Goal: Task Accomplishment & Management: Manage account settings

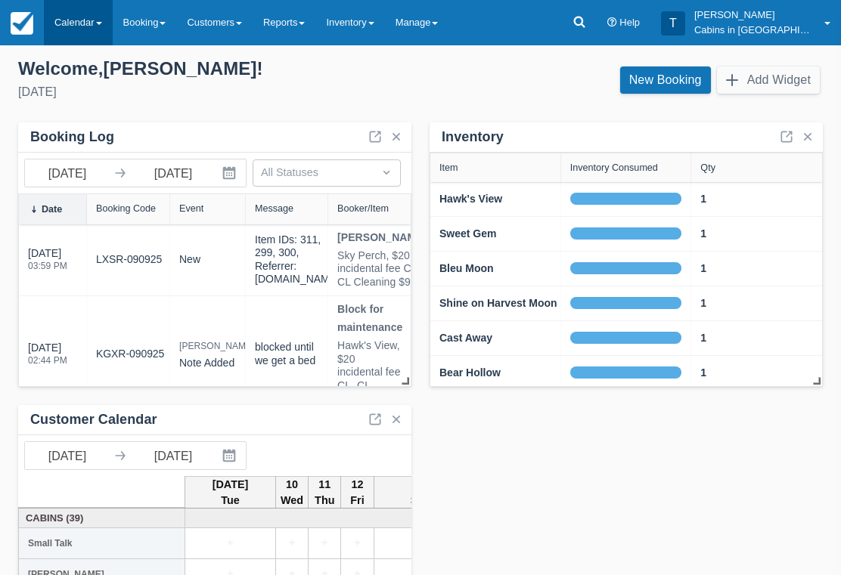
click at [97, 27] on link "Calendar" at bounding box center [78, 22] width 69 height 45
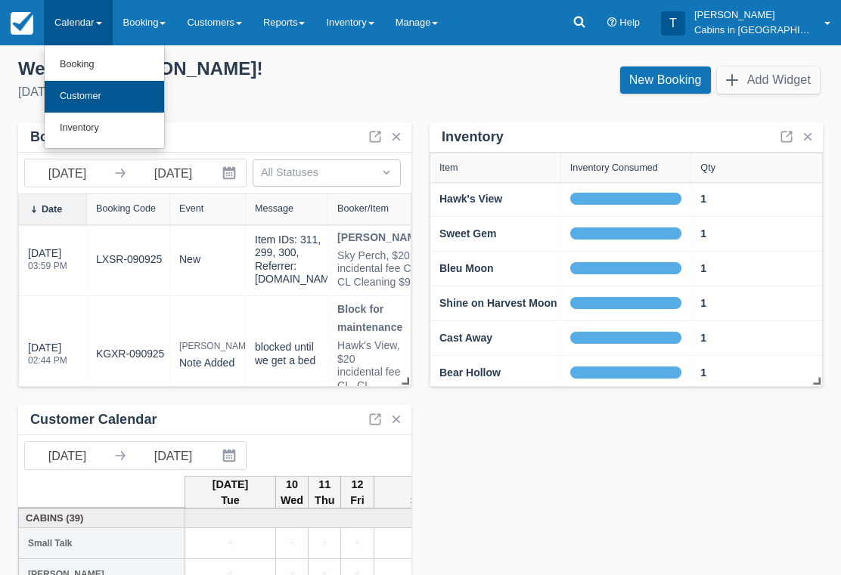
click at [141, 88] on link "Customer" at bounding box center [104, 97] width 119 height 32
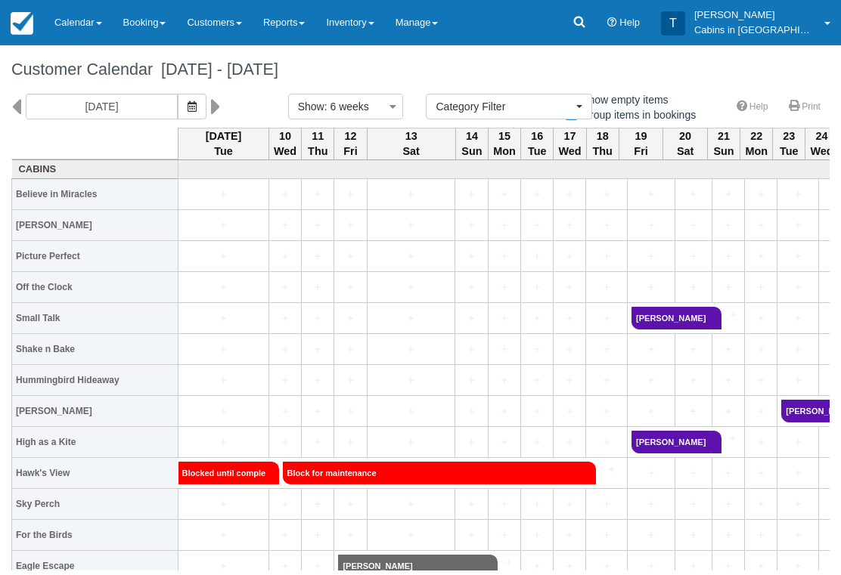
select select
click at [315, 20] on link "Reports" at bounding box center [284, 22] width 63 height 45
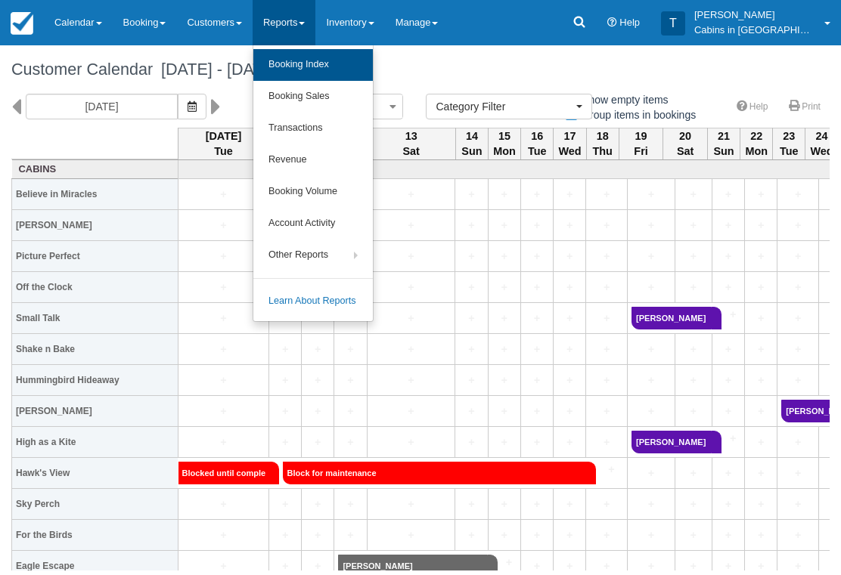
click at [356, 69] on link "Booking Index" at bounding box center [312, 65] width 119 height 32
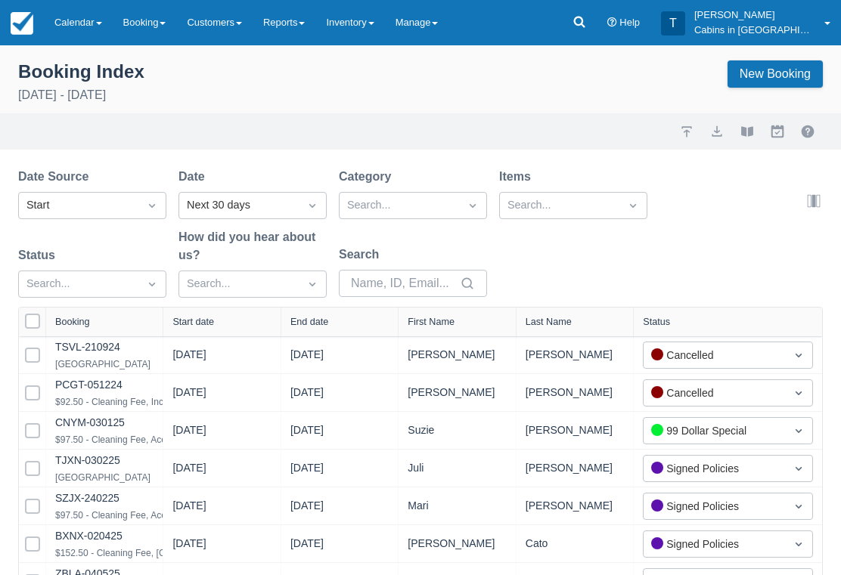
select select "25"
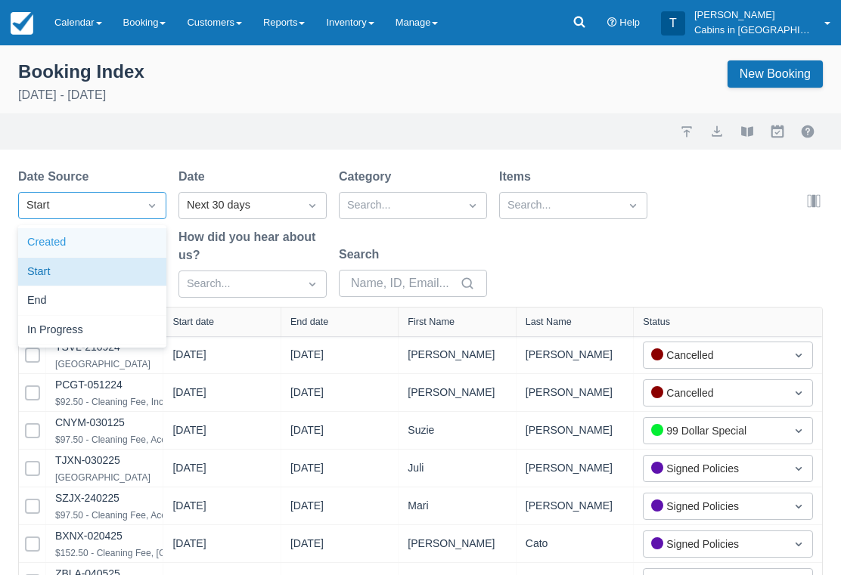
click at [131, 246] on div "Created" at bounding box center [92, 242] width 148 height 29
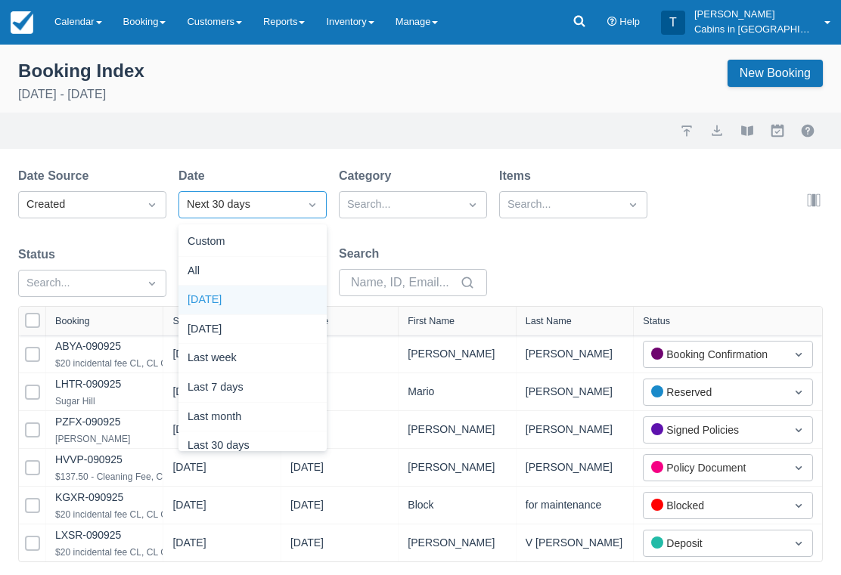
click at [275, 295] on div "Today" at bounding box center [252, 301] width 148 height 29
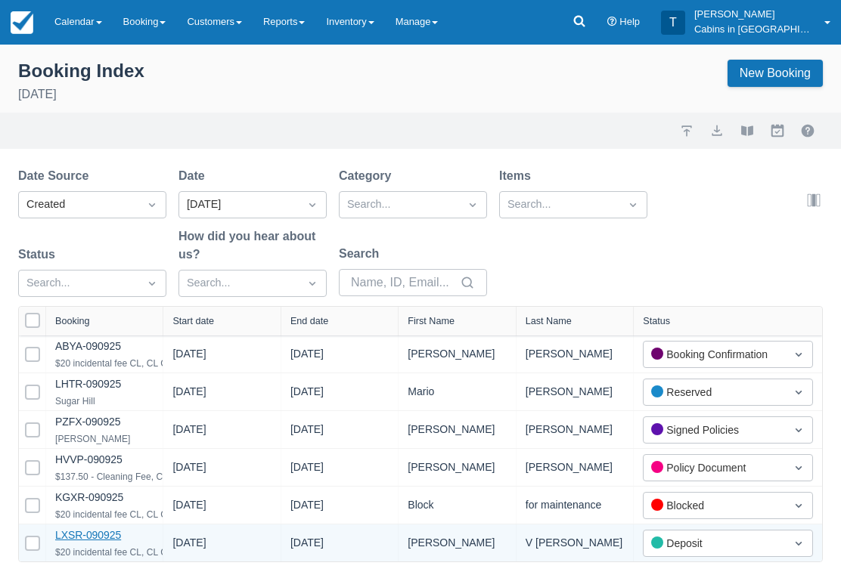
click at [110, 532] on link "LXSR-090925" at bounding box center [88, 536] width 66 height 12
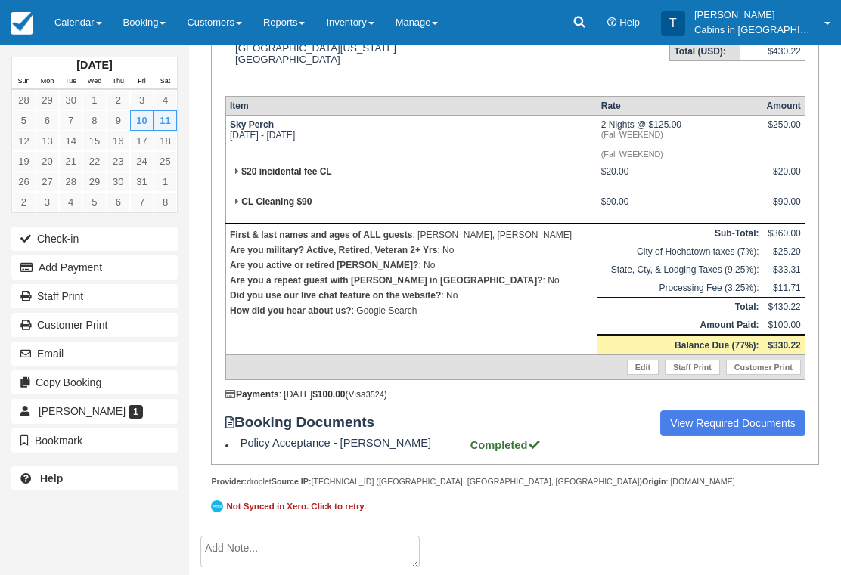
scroll to position [299, 0]
click at [727, 436] on link "View Required Documents" at bounding box center [732, 424] width 145 height 26
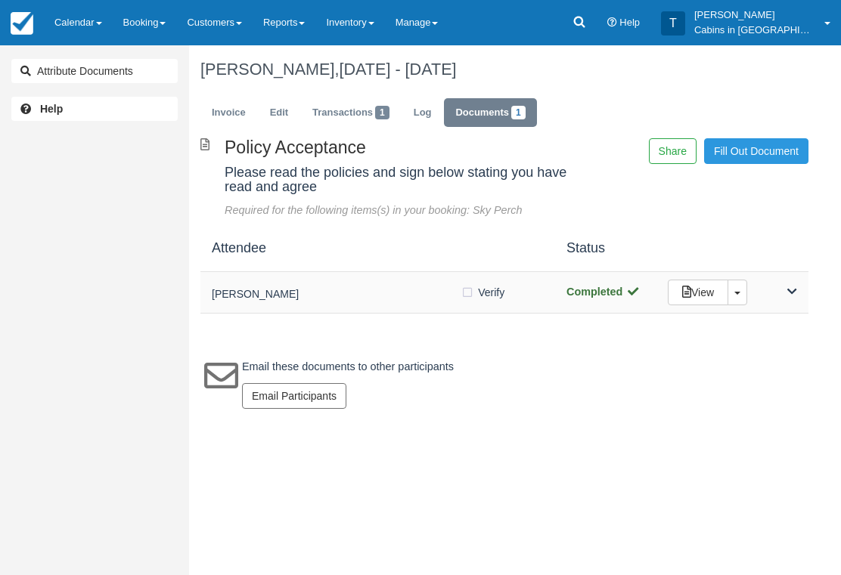
click at [361, 301] on div "[PERSON_NAME] Verify Verified Completed View Toggle Dropdown Detach" at bounding box center [504, 293] width 608 height 42
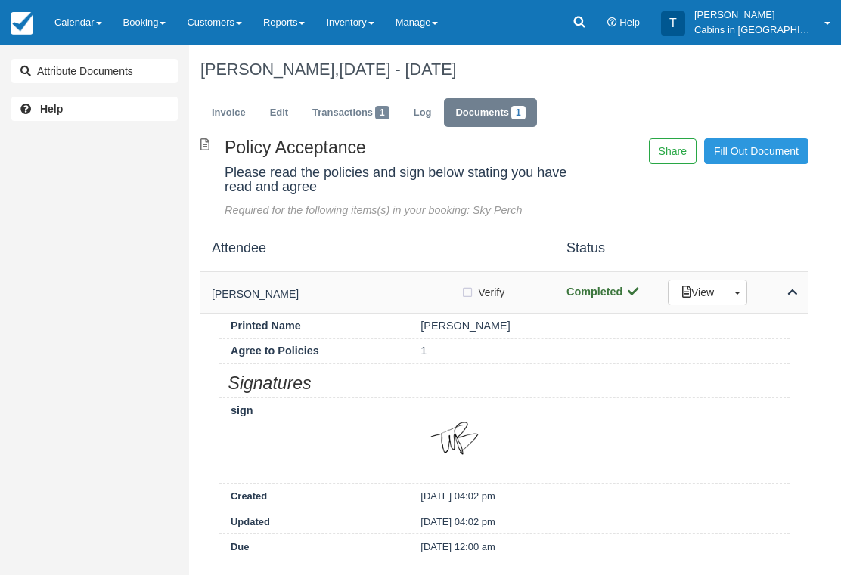
click at [467, 296] on label "Verify Verified" at bounding box center [488, 292] width 54 height 23
checkbox input "true"
click at [255, 110] on link "Invoice" at bounding box center [228, 112] width 57 height 29
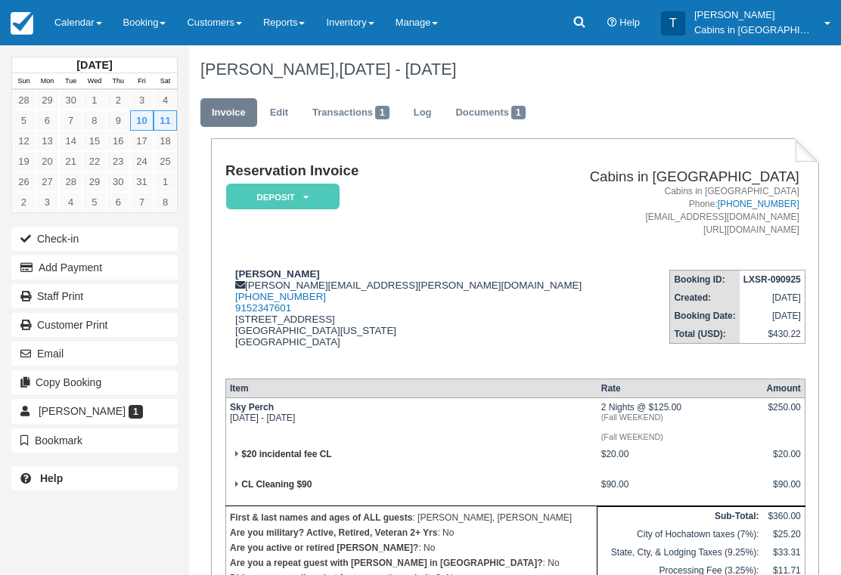
click at [314, 196] on em "Deposit" at bounding box center [282, 197] width 113 height 26
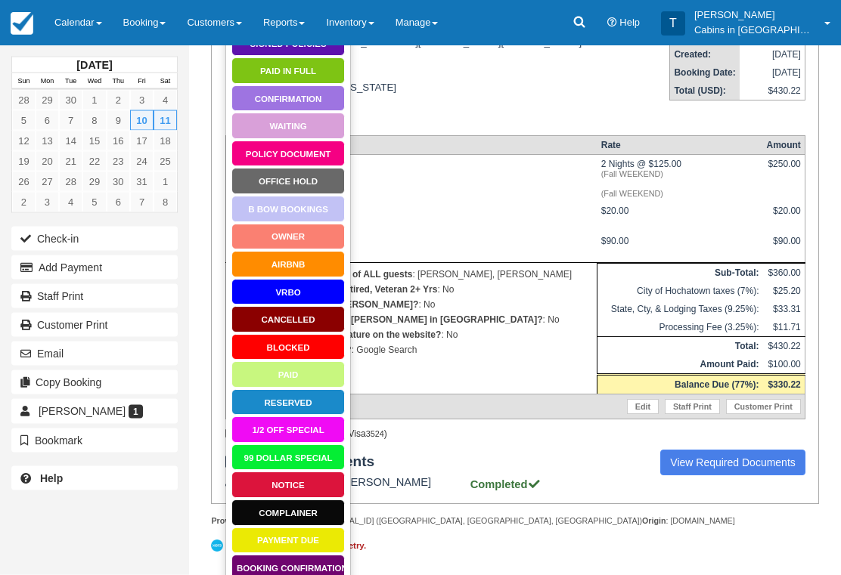
scroll to position [299, 0]
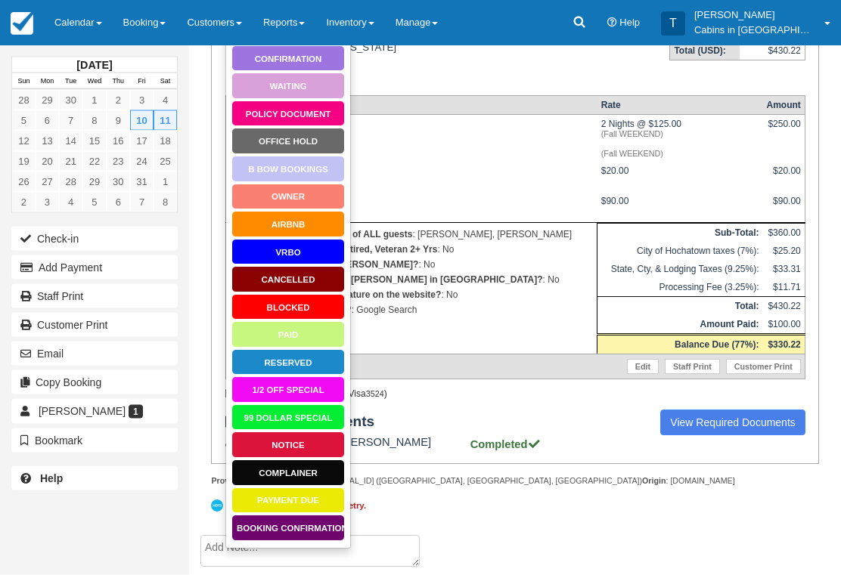
click at [307, 516] on link "Booking Confirmation" at bounding box center [287, 529] width 113 height 26
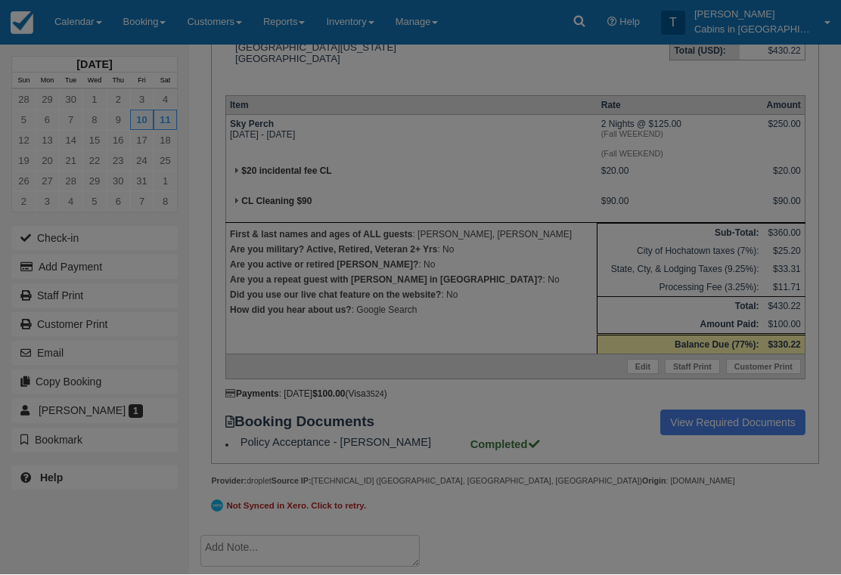
scroll to position [322, 0]
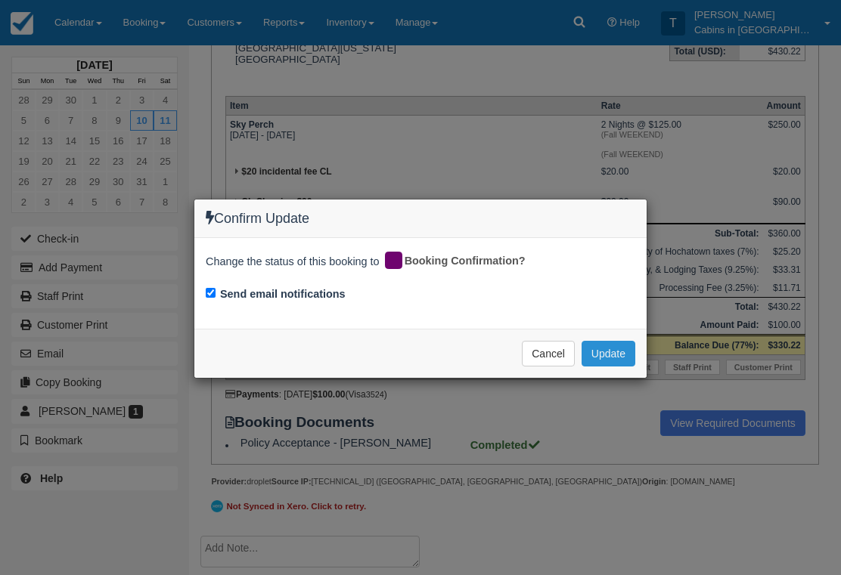
click at [627, 349] on button "Update" at bounding box center [609, 354] width 54 height 26
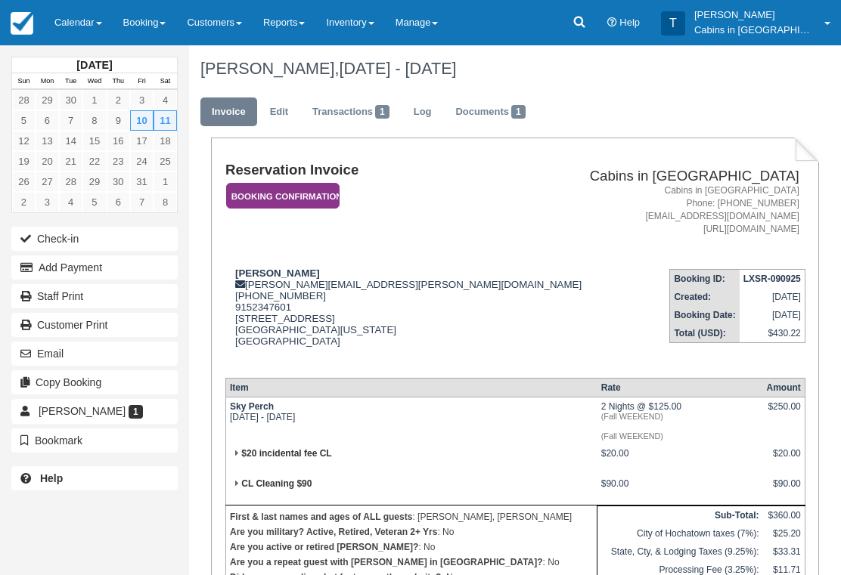
scroll to position [0, 0]
click at [326, 192] on em "Booking Confirmation" at bounding box center [282, 197] width 113 height 26
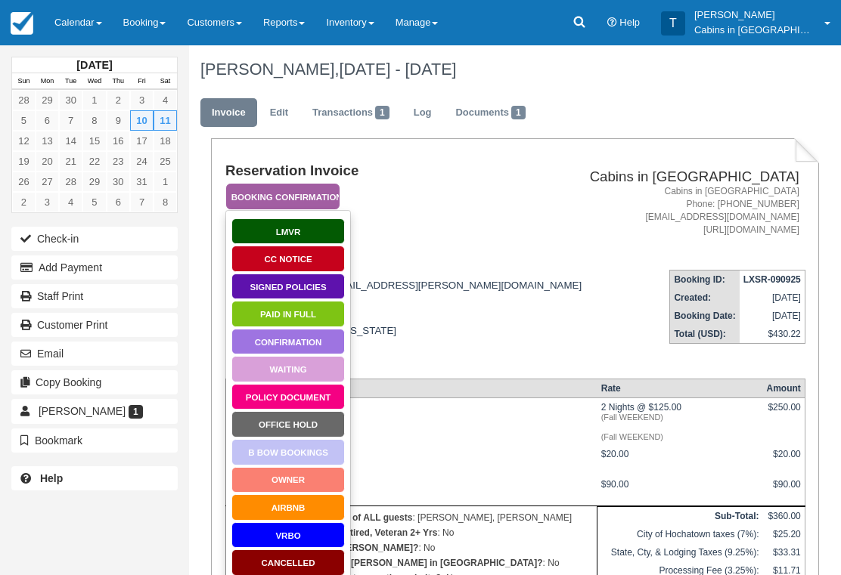
click at [327, 285] on link "Signed Policies" at bounding box center [287, 287] width 113 height 26
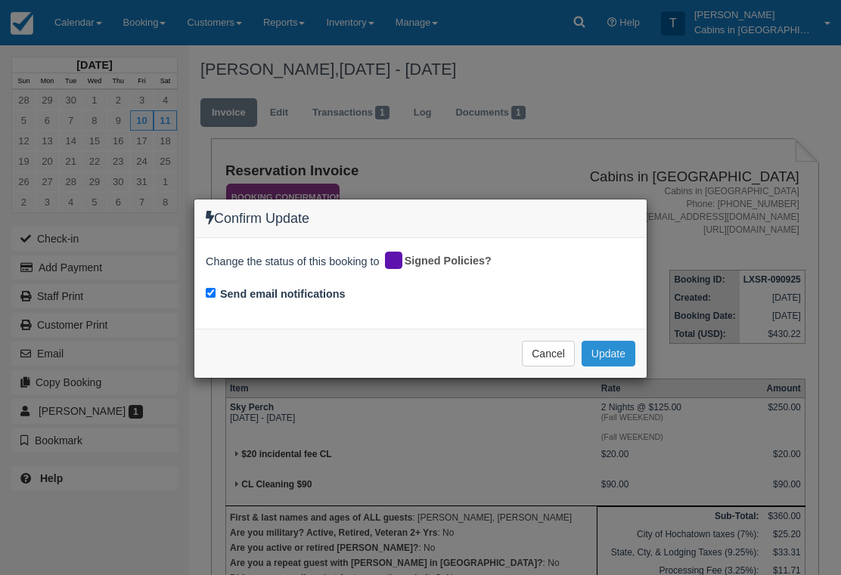
click at [610, 345] on button "Update" at bounding box center [609, 354] width 54 height 26
